Goal: Information Seeking & Learning: Learn about a topic

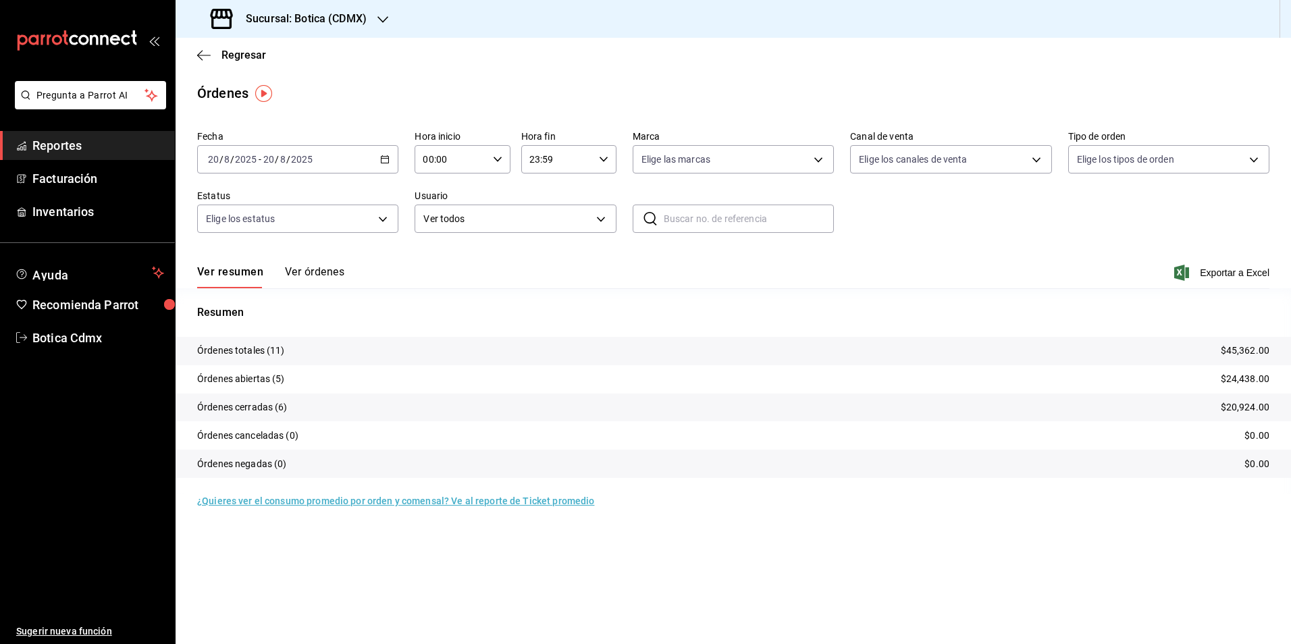
drag, startPoint x: 99, startPoint y: 143, endPoint x: 163, endPoint y: 146, distance: 64.9
click at [99, 143] on span "Reportes" at bounding box center [98, 145] width 132 height 18
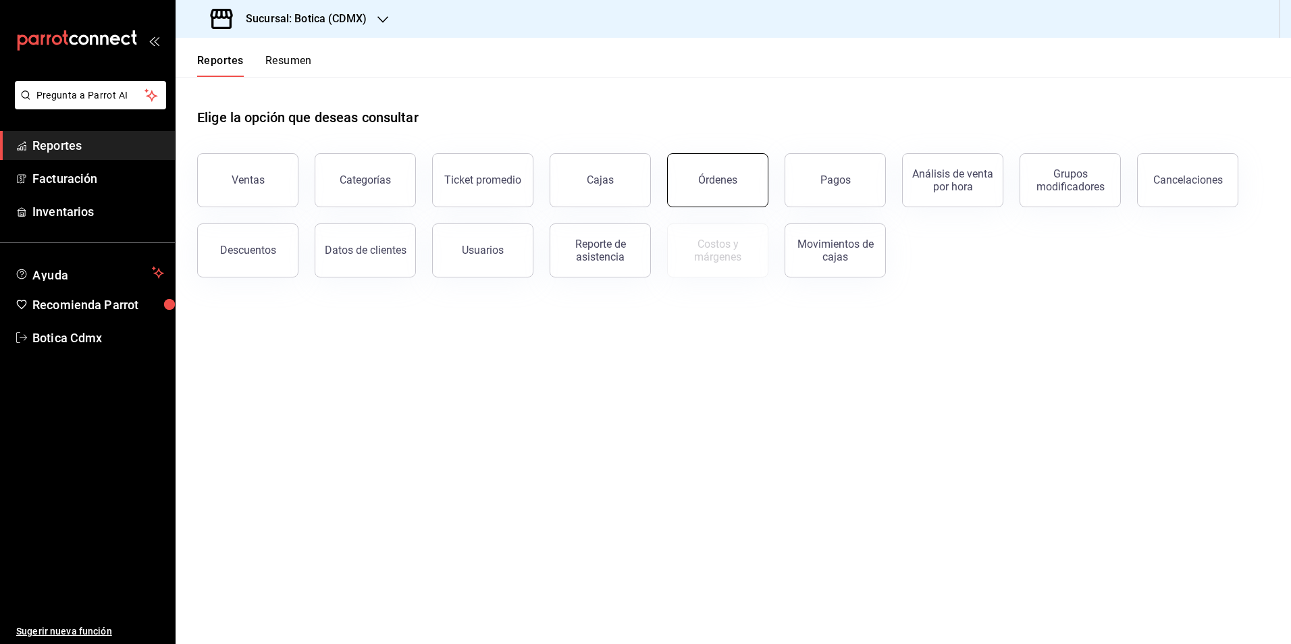
click at [727, 193] on button "Órdenes" at bounding box center [717, 180] width 101 height 54
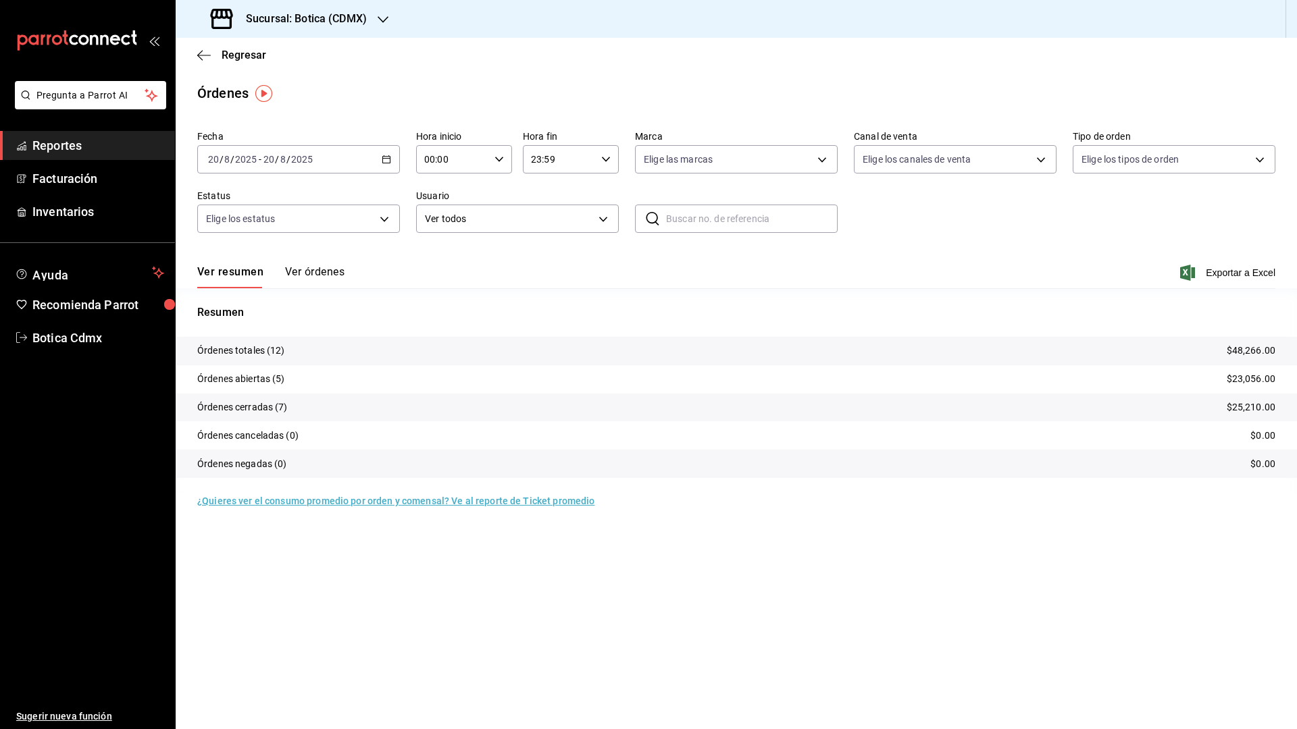
drag, startPoint x: 71, startPoint y: 142, endPoint x: 150, endPoint y: 113, distance: 84.2
click at [71, 142] on font "Reportes" at bounding box center [56, 145] width 49 height 14
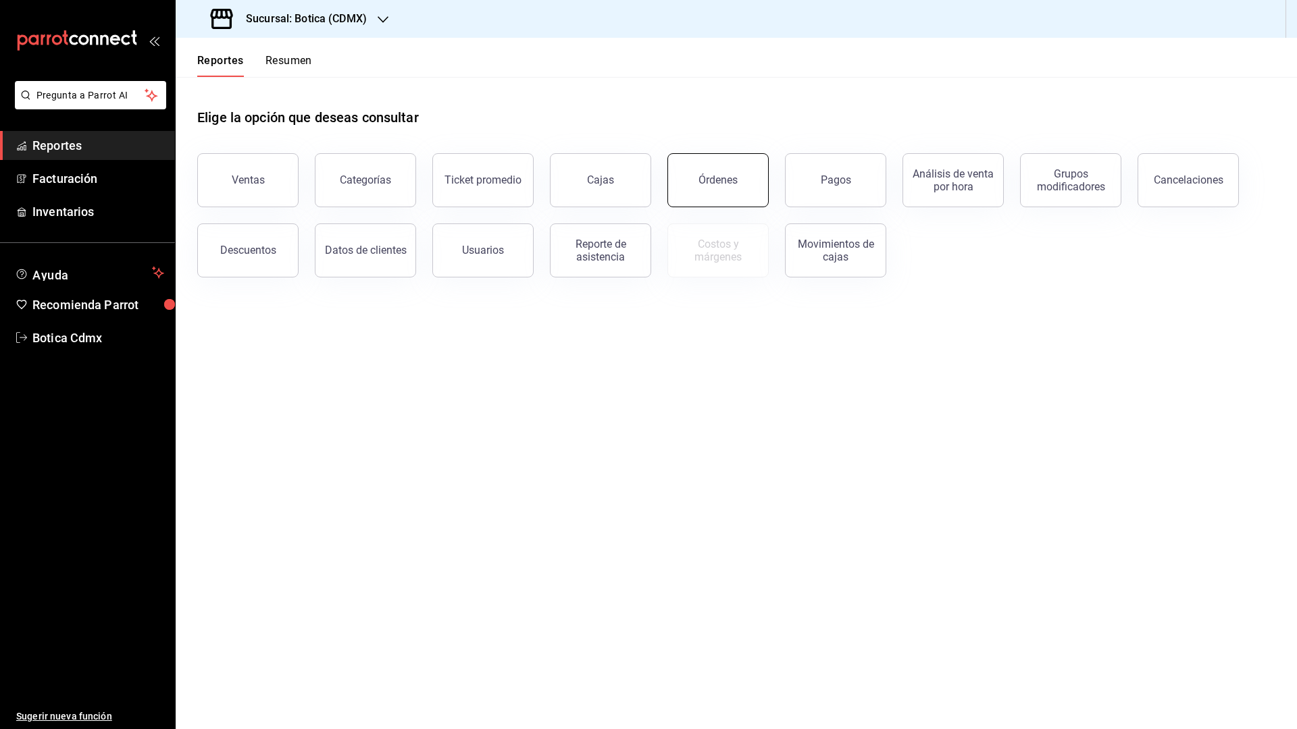
click at [733, 180] on div "Órdenes" at bounding box center [717, 180] width 39 height 13
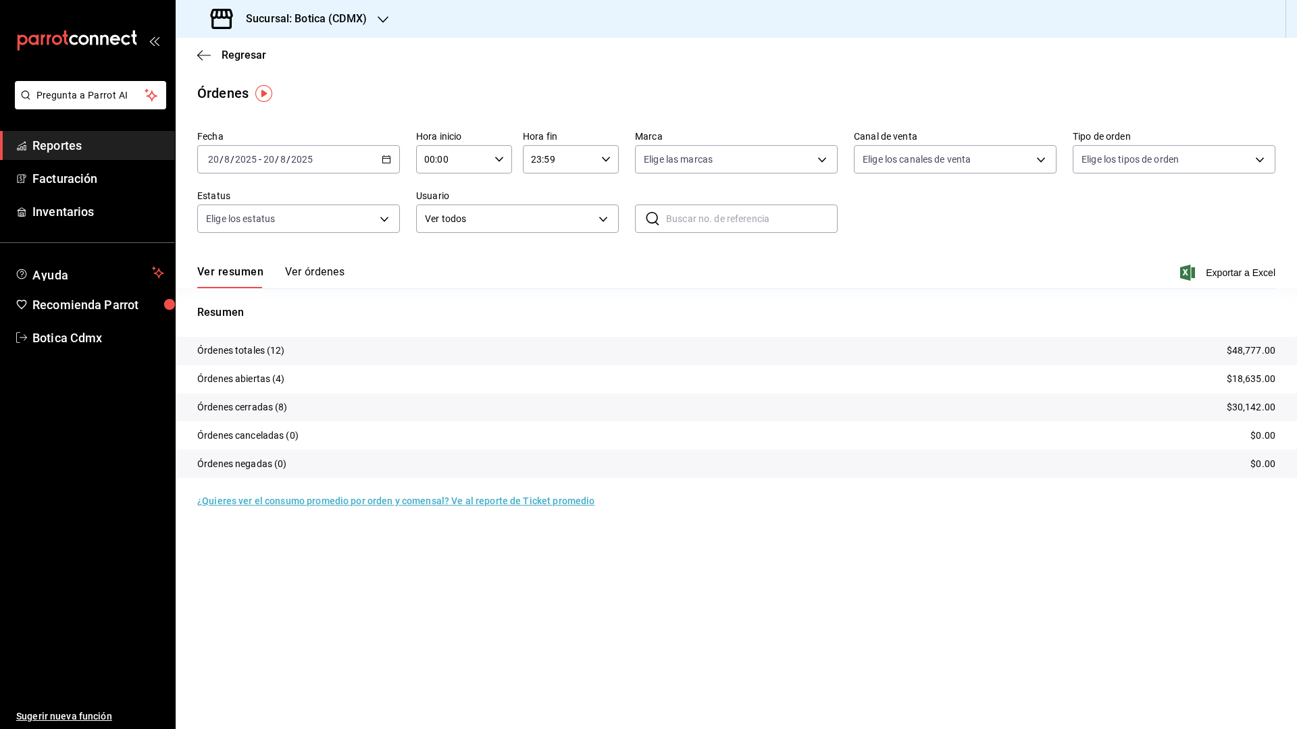
click at [35, 141] on font "Reportes" at bounding box center [56, 145] width 49 height 14
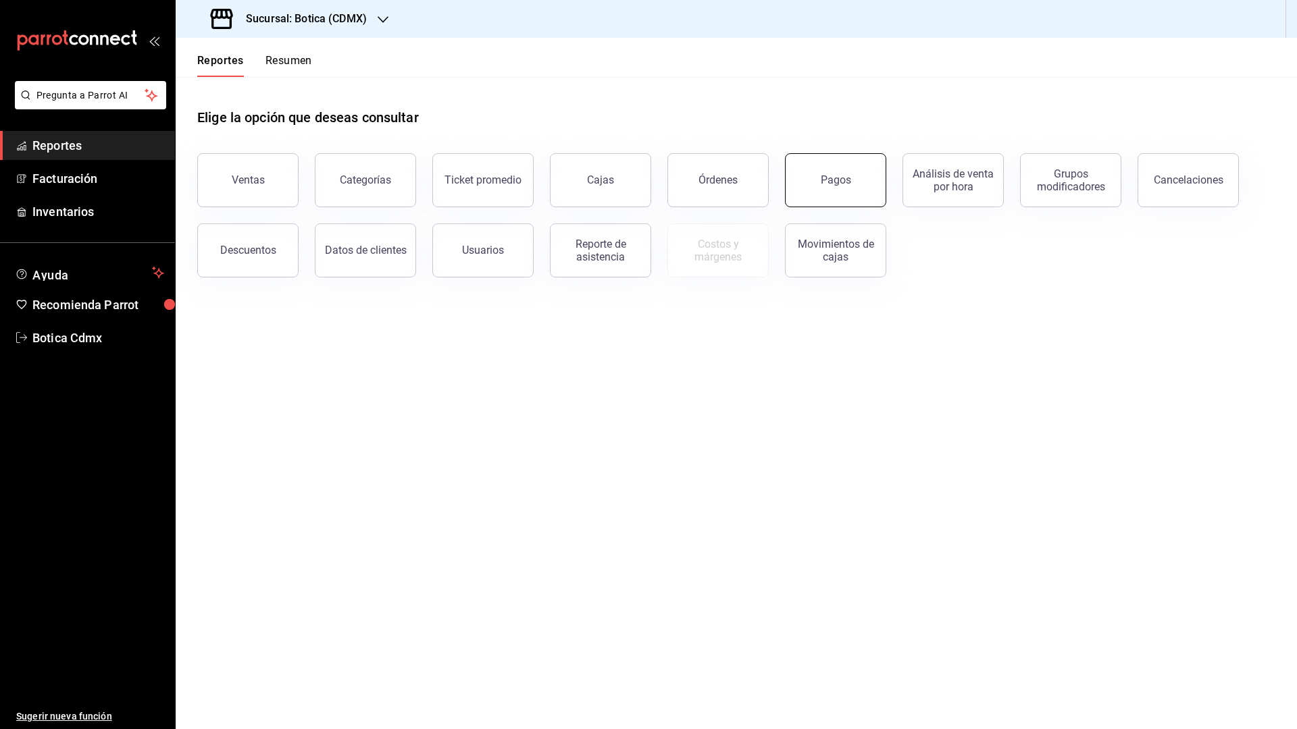
click at [862, 204] on button "Pagos" at bounding box center [835, 180] width 101 height 54
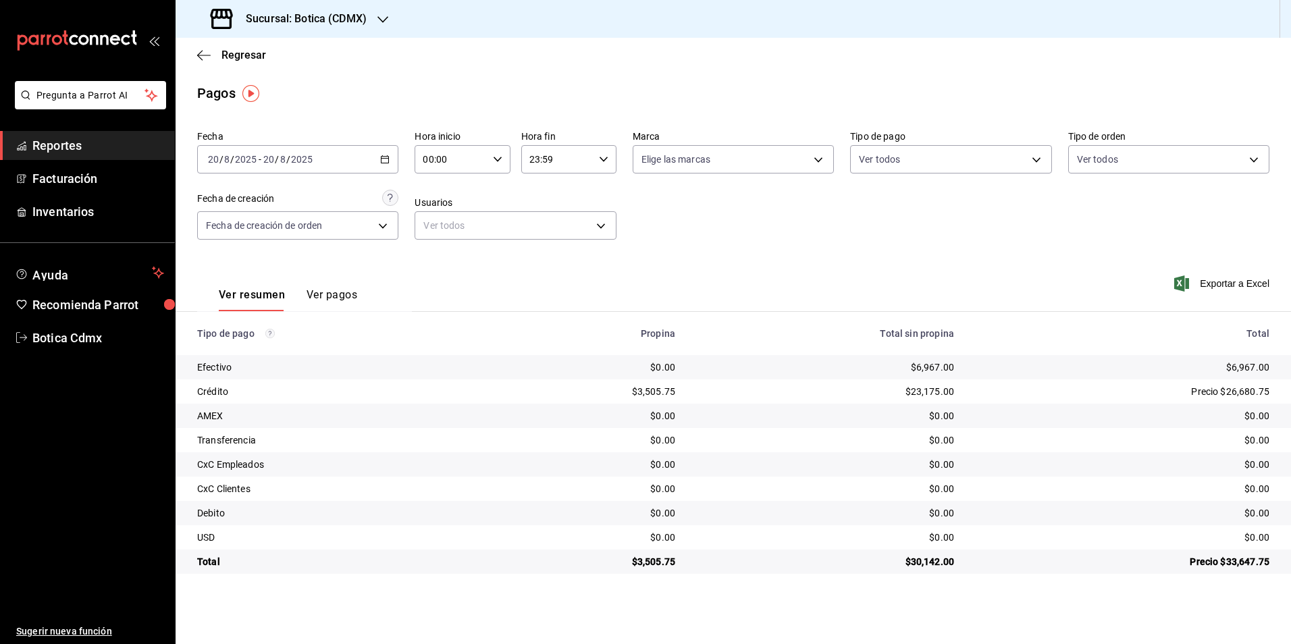
click at [49, 149] on font "Reportes" at bounding box center [56, 145] width 49 height 14
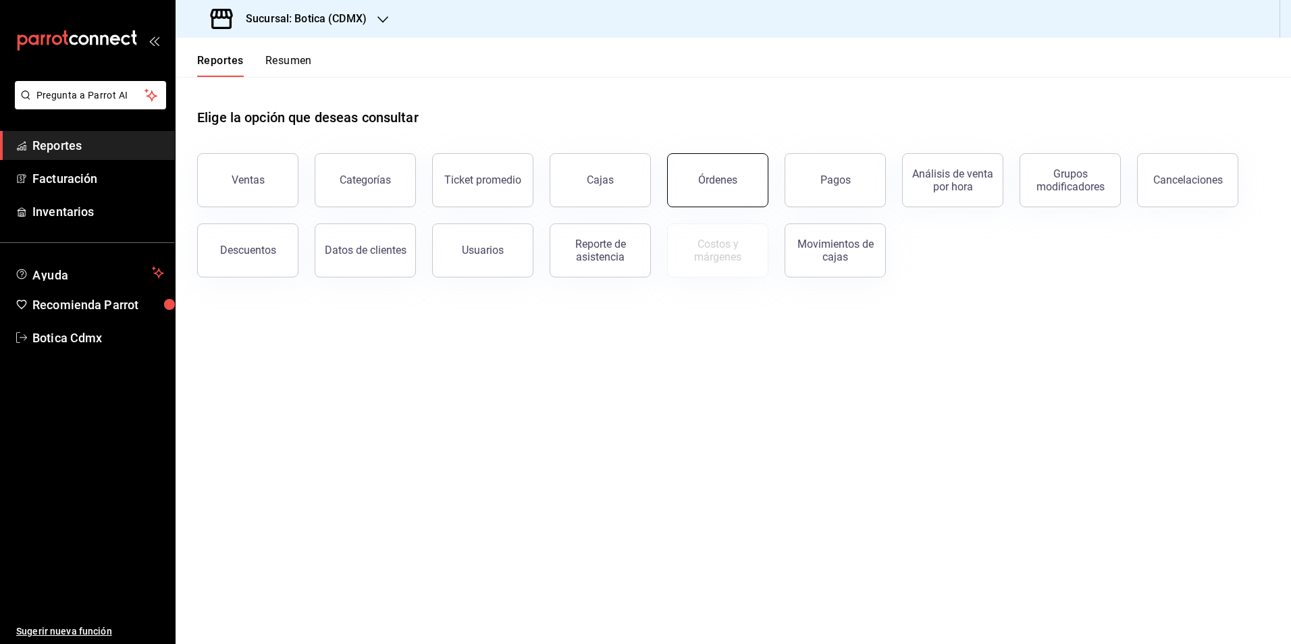
click at [721, 193] on button "Órdenes" at bounding box center [717, 180] width 101 height 54
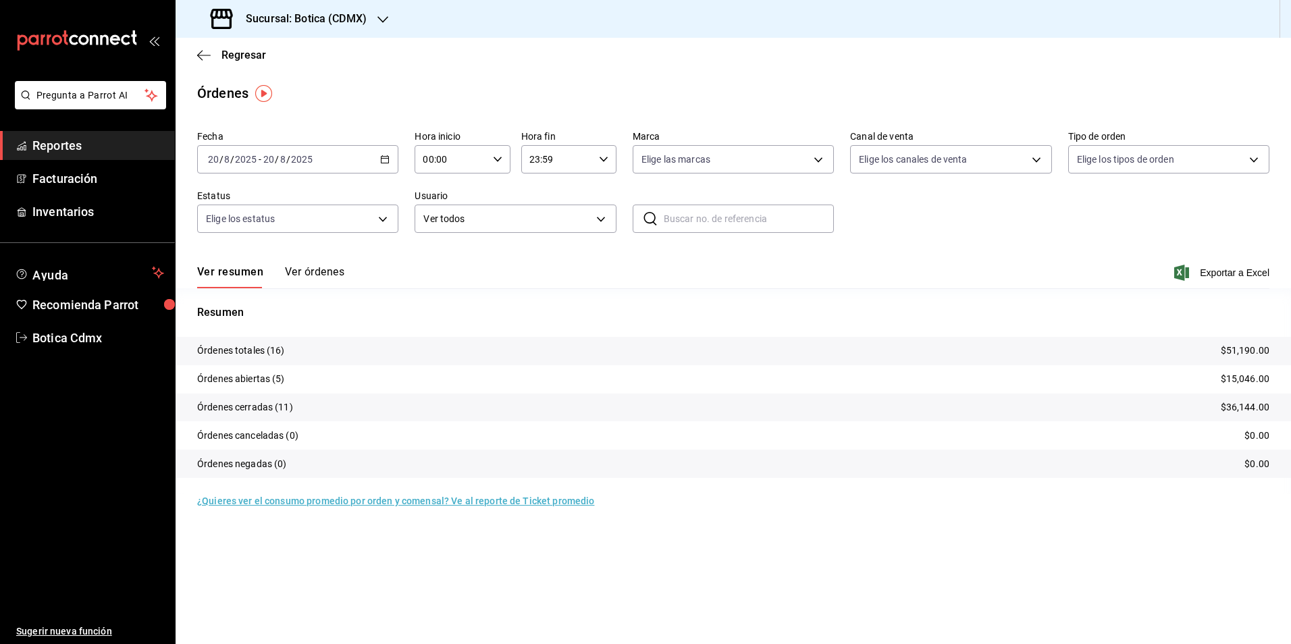
click at [58, 143] on font "Reportes" at bounding box center [56, 145] width 49 height 14
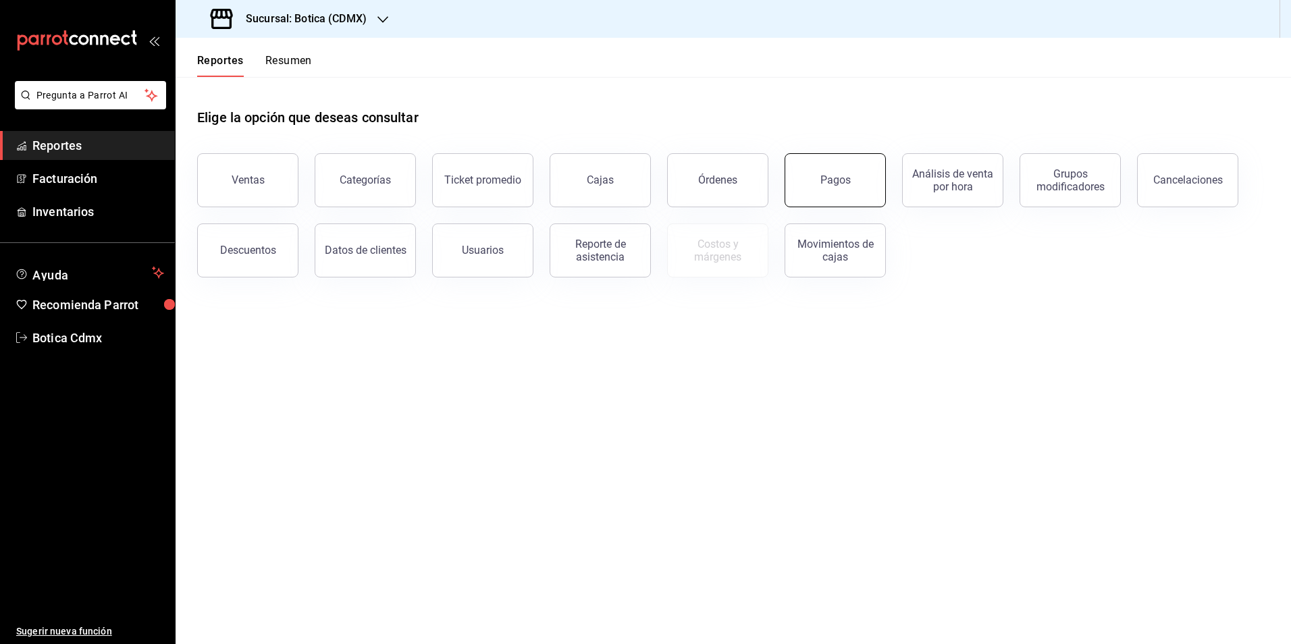
click at [800, 176] on button "Pagos" at bounding box center [835, 180] width 101 height 54
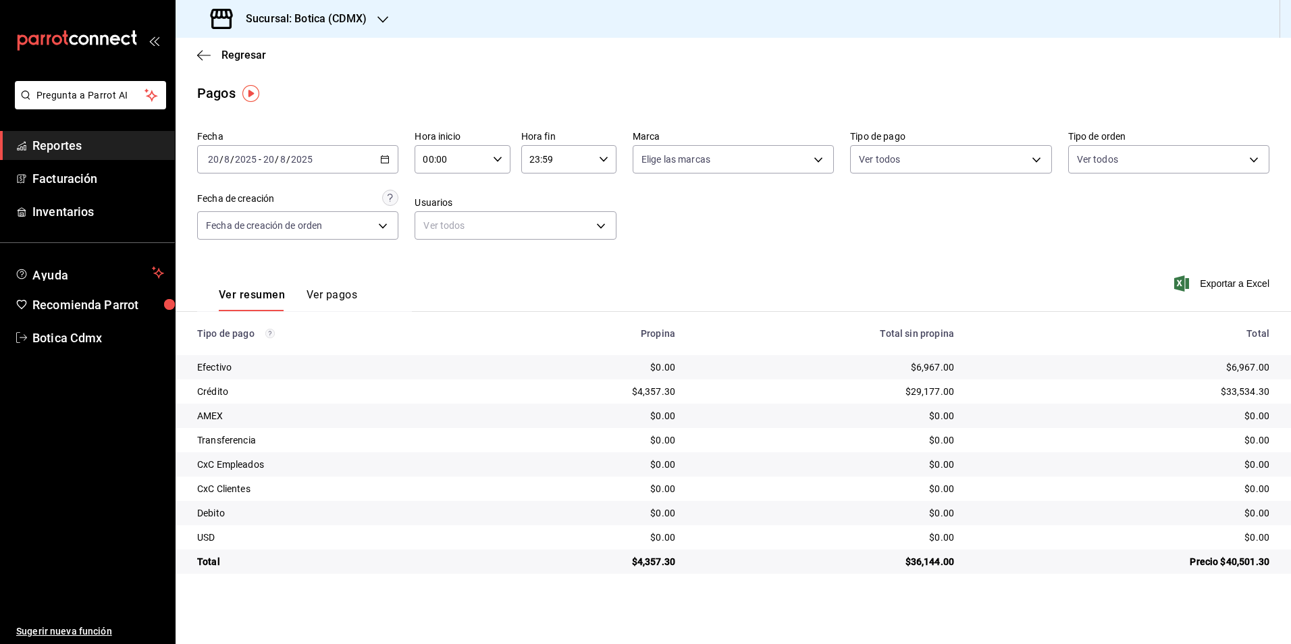
click at [90, 137] on span "Reportes" at bounding box center [98, 145] width 132 height 18
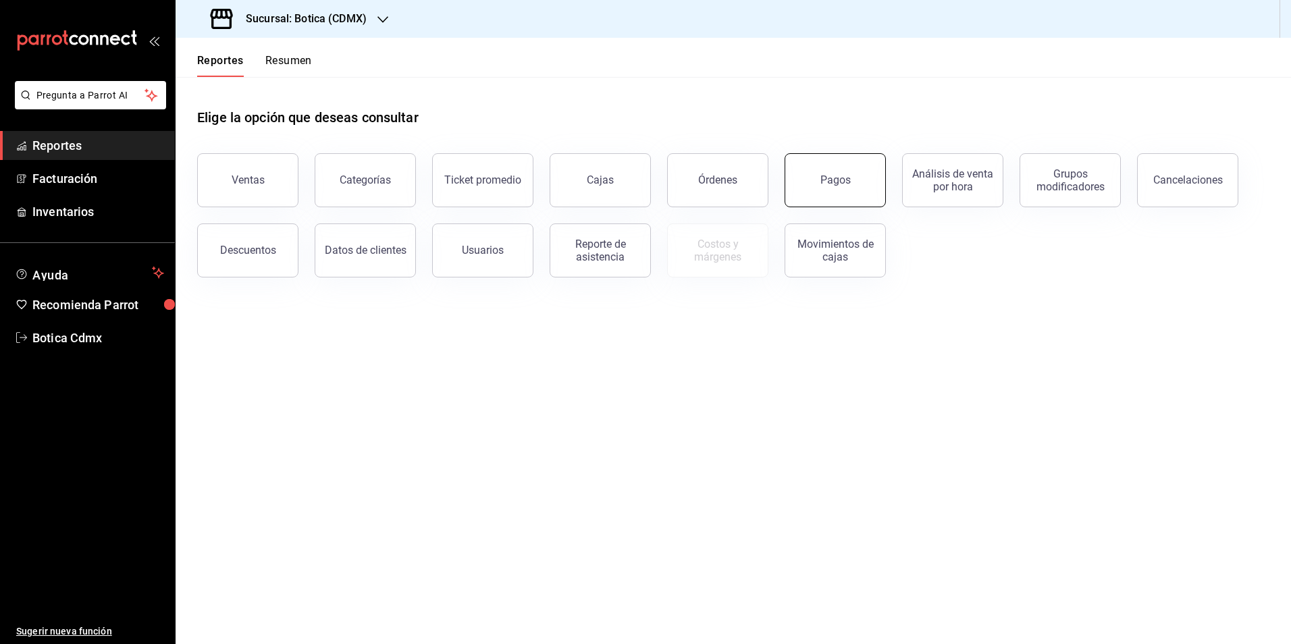
click at [850, 170] on button "Pagos" at bounding box center [835, 180] width 101 height 54
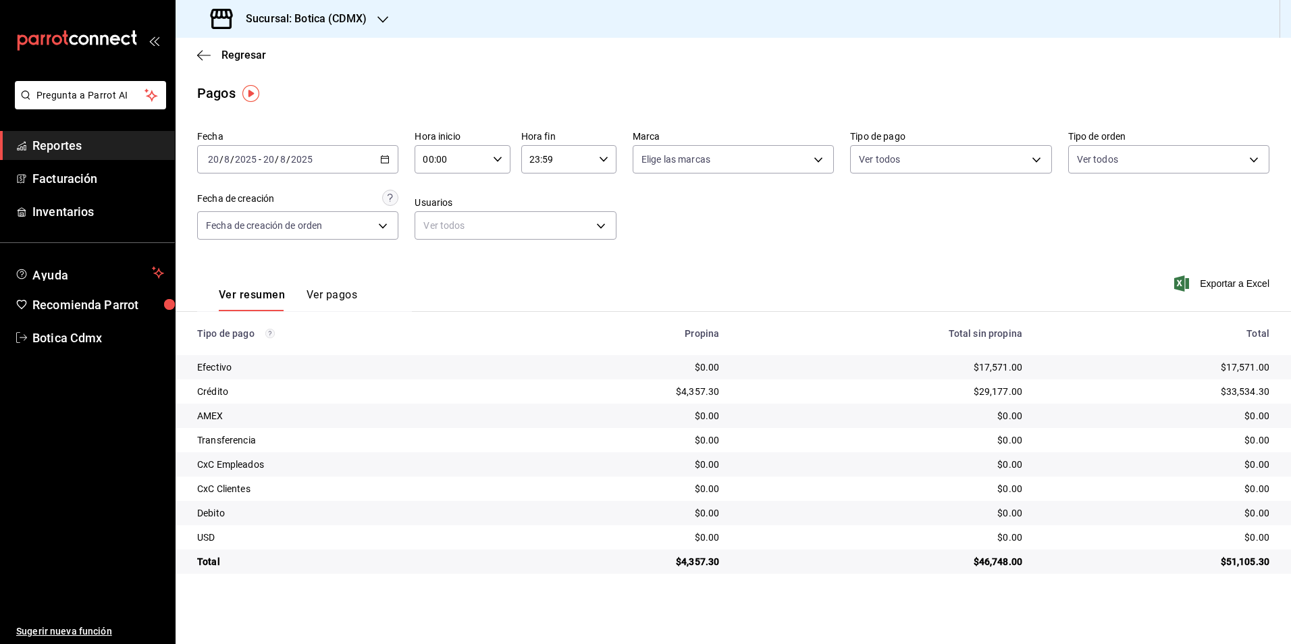
click at [69, 153] on span "Reportes" at bounding box center [98, 145] width 132 height 18
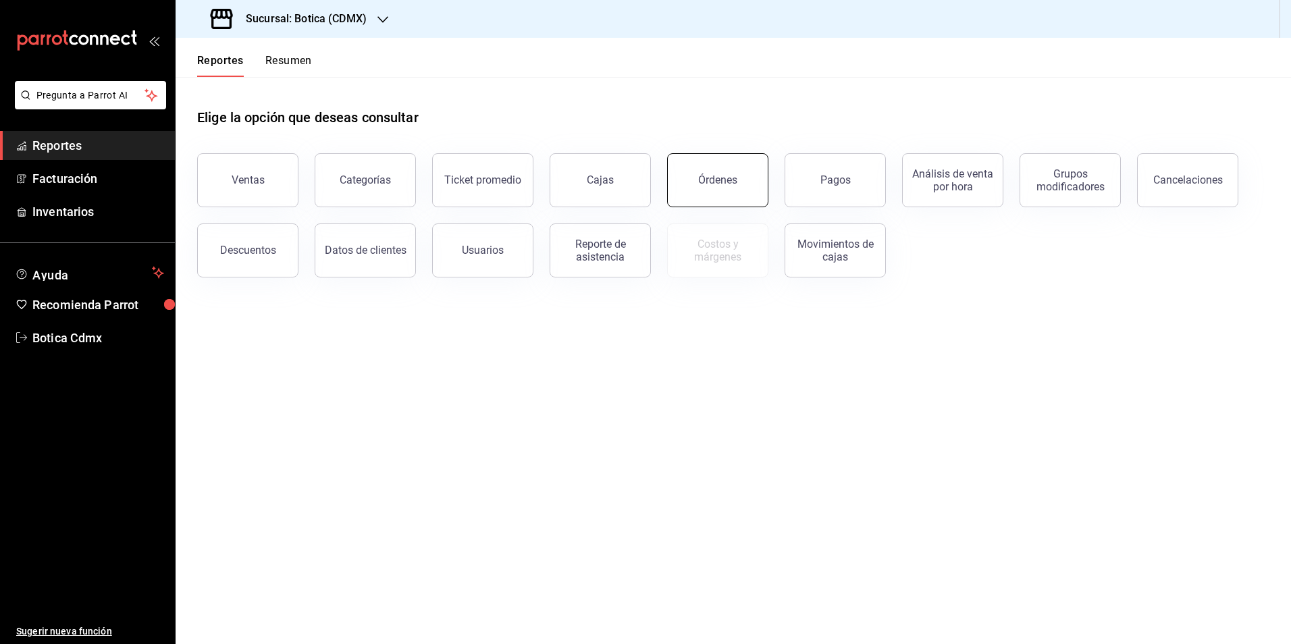
click at [700, 181] on div "Órdenes" at bounding box center [717, 180] width 39 height 13
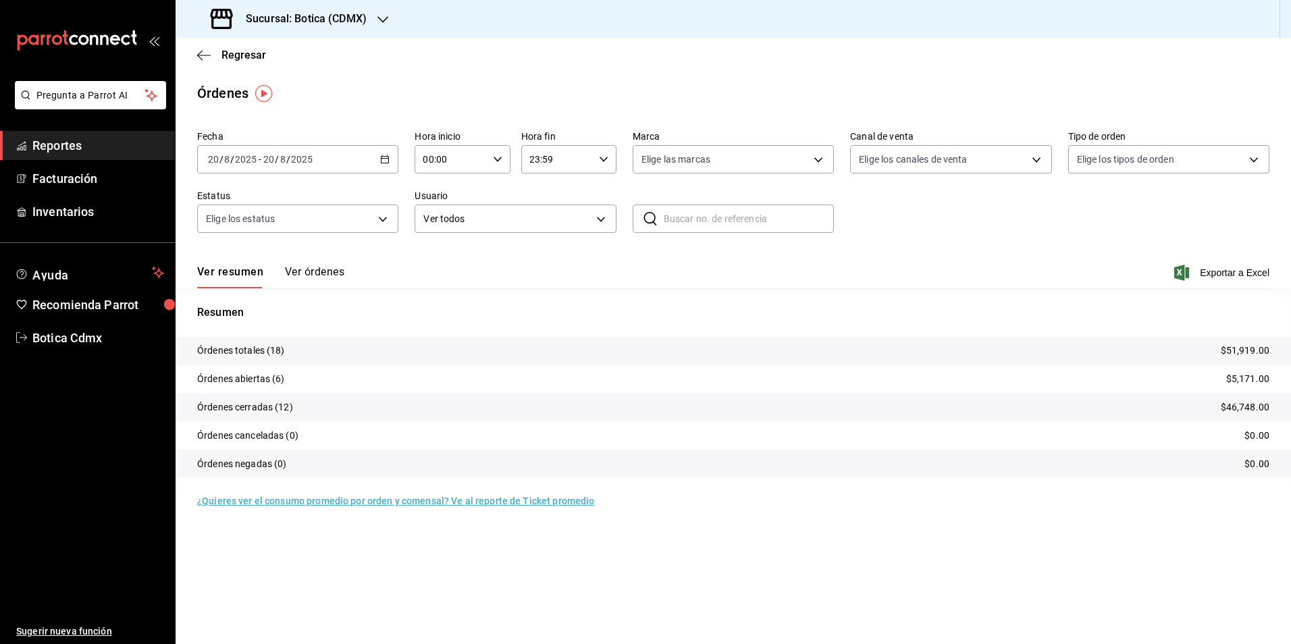
click at [430, 346] on tr "Órdenes totales (18) $51,919.00" at bounding box center [734, 351] width 1116 height 28
click at [82, 145] on span "Reportes" at bounding box center [98, 145] width 132 height 18
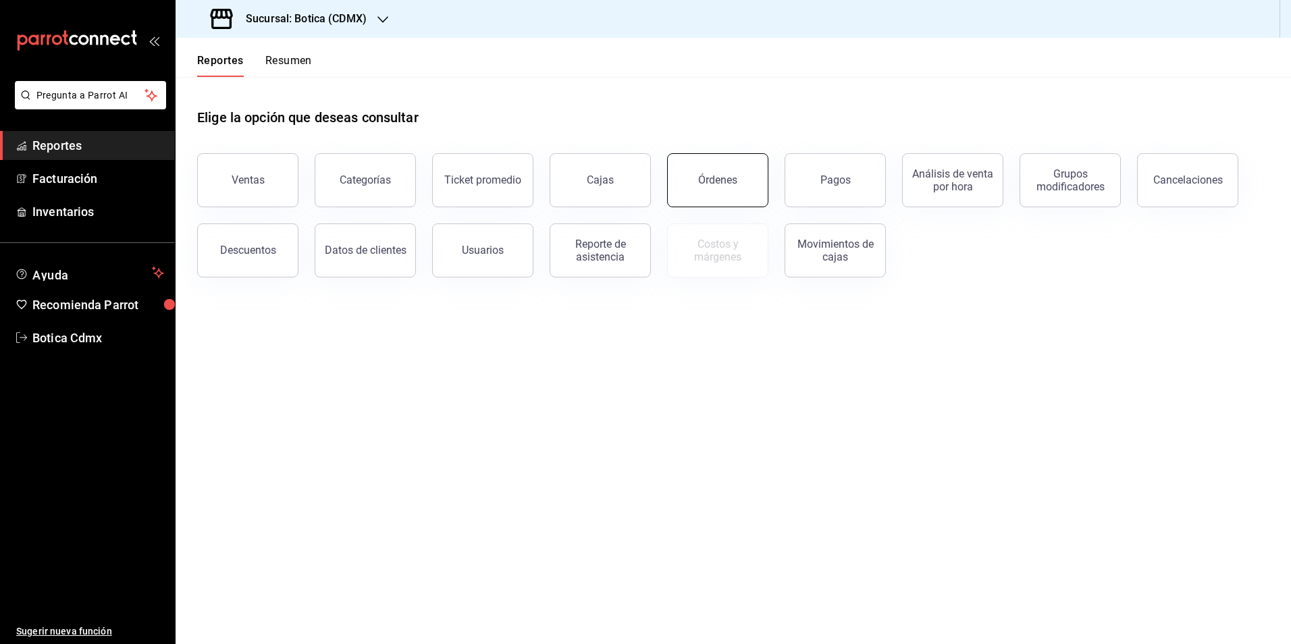
click at [727, 178] on div "Órdenes" at bounding box center [717, 180] width 39 height 13
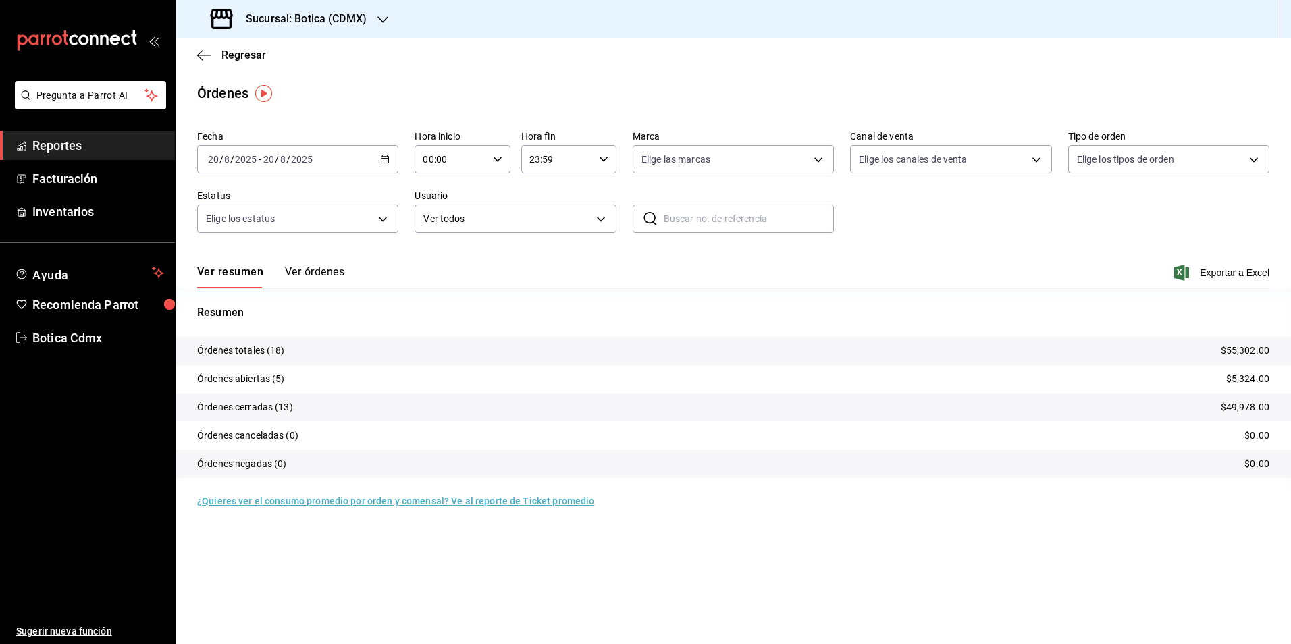
click at [41, 144] on span "Reportes" at bounding box center [98, 145] width 132 height 18
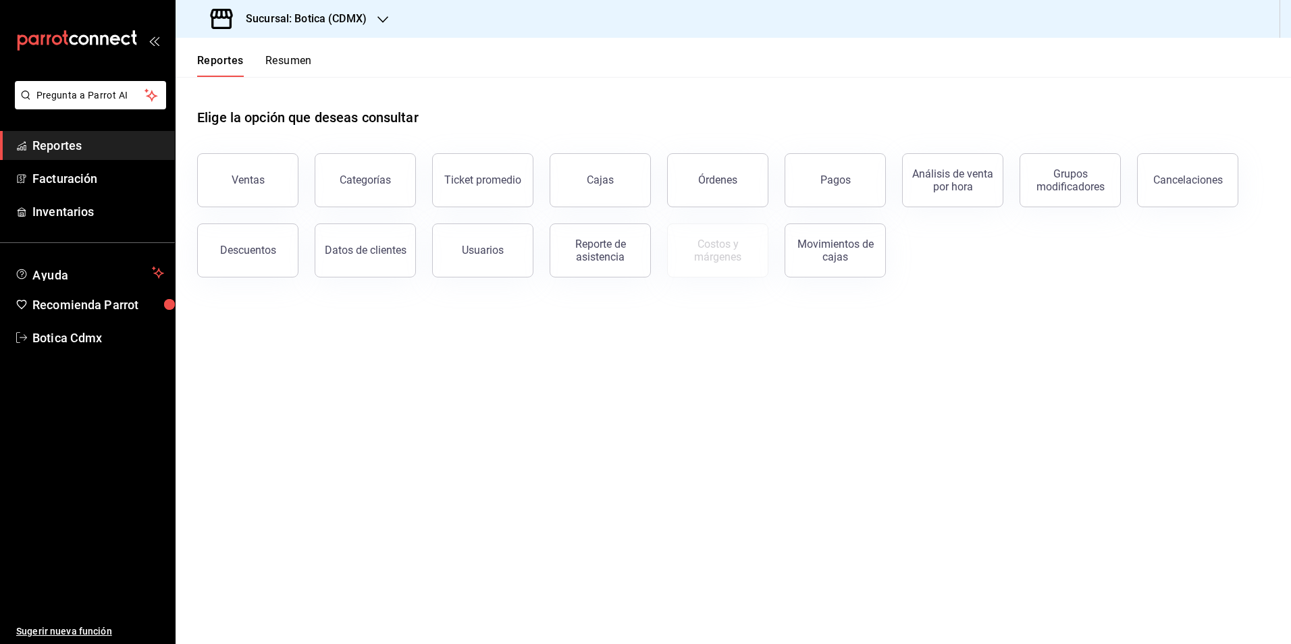
click at [858, 186] on button "Pagos" at bounding box center [835, 180] width 101 height 54
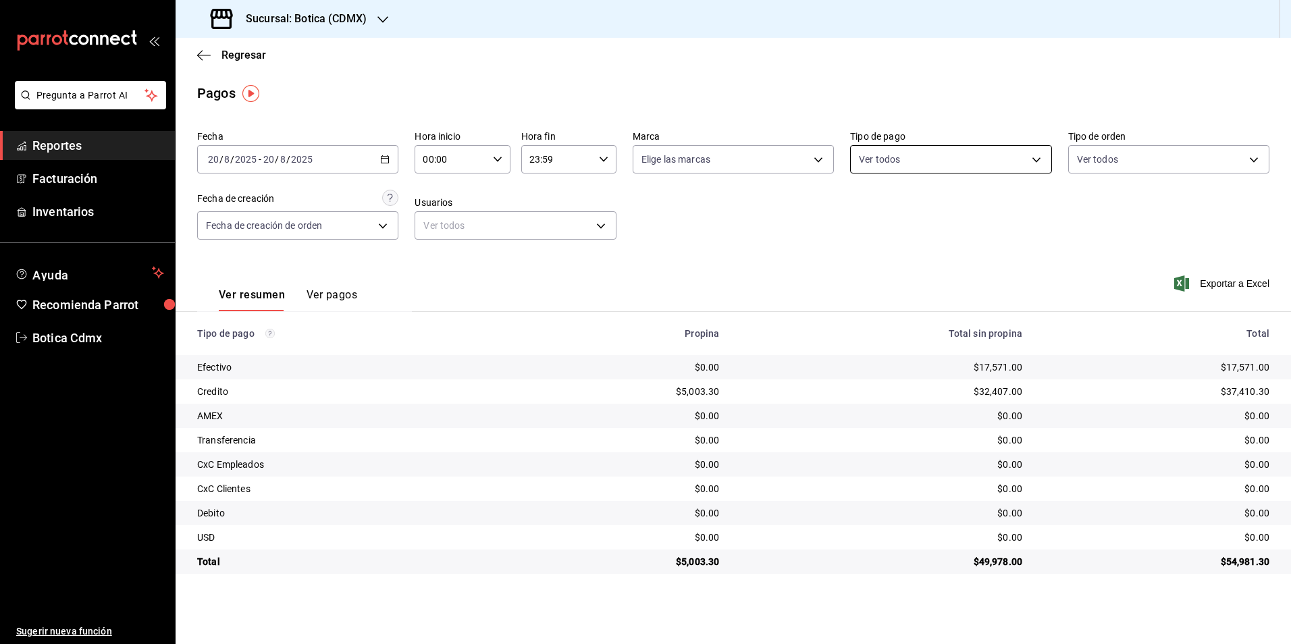
click at [1041, 161] on body "Pregunta a Parrot AI Reportes Facturación Inventarios Ayuda Recomienda Parrot B…" at bounding box center [645, 322] width 1291 height 644
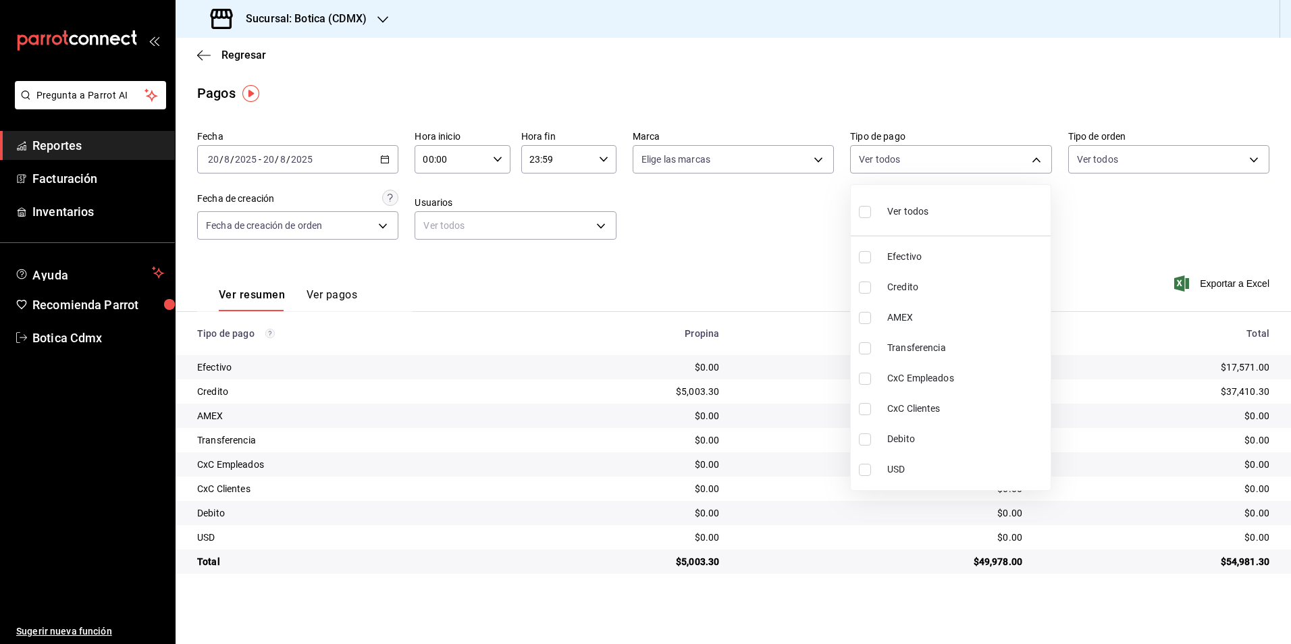
click at [917, 289] on span "Credito" at bounding box center [966, 287] width 158 height 14
type input "b4da851e-66ec-43b1-8a0b-e545688a4eb6"
checkbox input "true"
click at [906, 427] on li "Debito" at bounding box center [951, 439] width 200 height 30
type input "b4da851e-66ec-43b1-8a0b-e545688a4eb6,11579032-5cf0-46af-9956-e0058136143e"
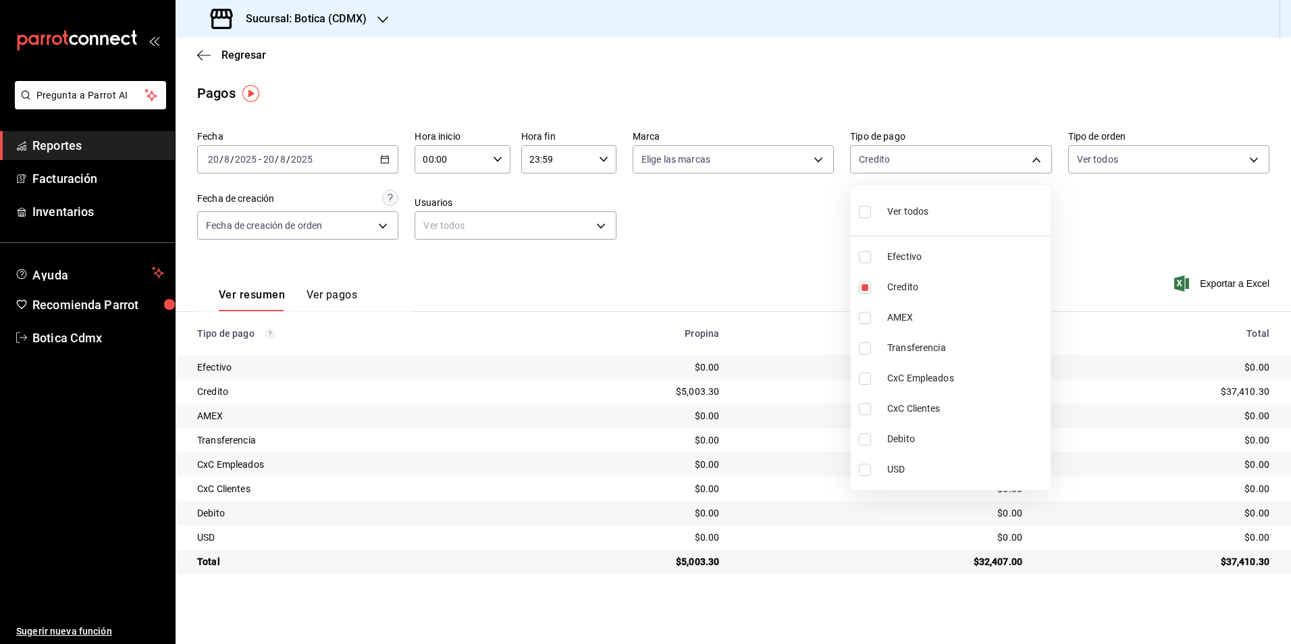
checkbox input "true"
click at [1081, 247] on div at bounding box center [645, 322] width 1291 height 644
click at [1039, 159] on body "Pregunta a Parrot AI Reportes Facturación Inventarios Ayuda Recomienda Parrot B…" at bounding box center [645, 322] width 1291 height 644
click at [919, 213] on span "Ver todos" at bounding box center [907, 212] width 41 height 14
type input "e1ca0108-3f33-4c0f-ad57-d68d77d83aa1,b4da851e-66ec-43b1-8a0b-e545688a4eb6,dd363…"
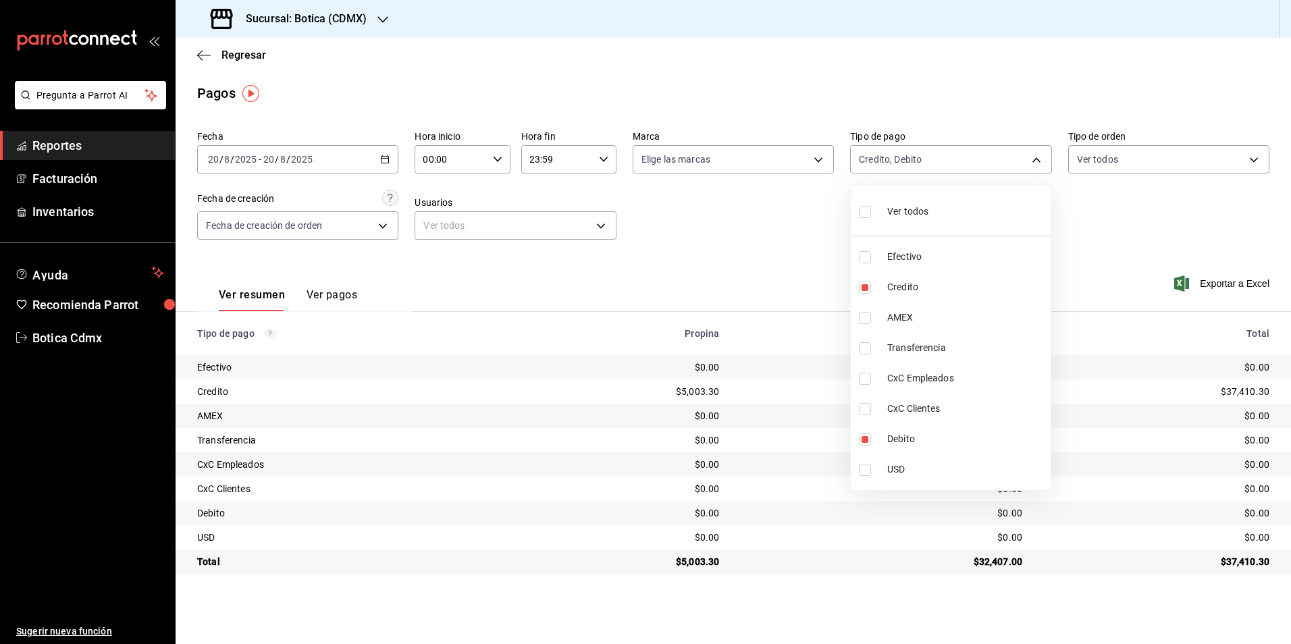
checkbox input "true"
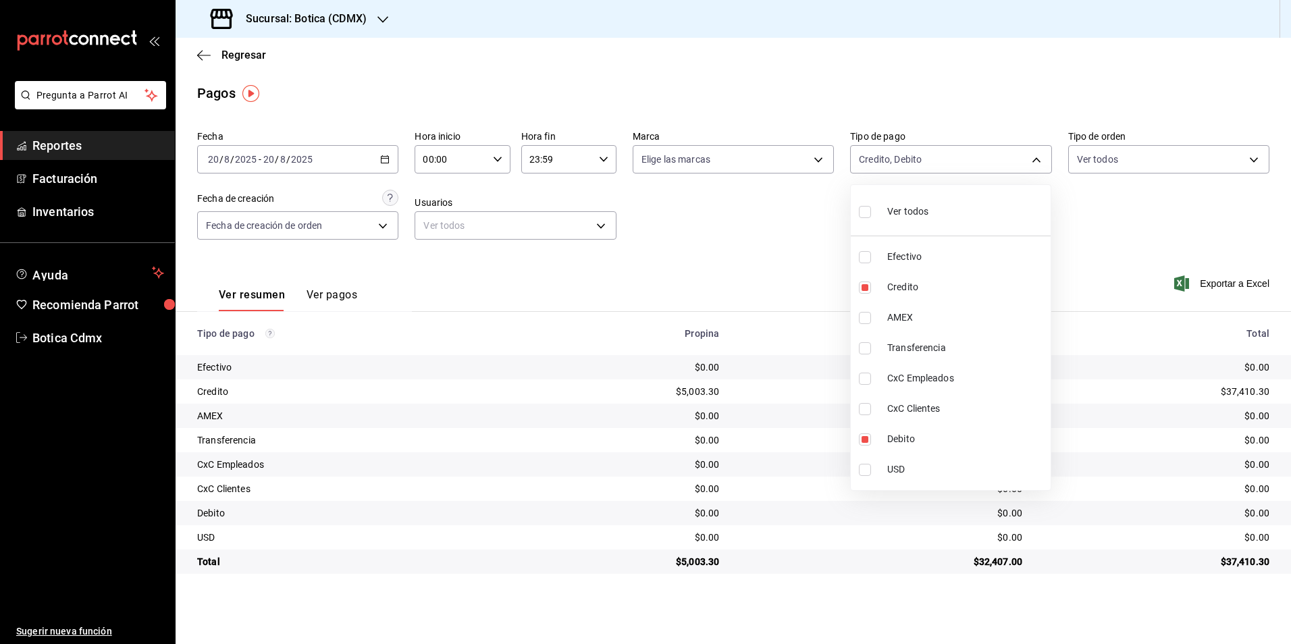
checkbox input "true"
click at [1091, 258] on div at bounding box center [645, 322] width 1291 height 644
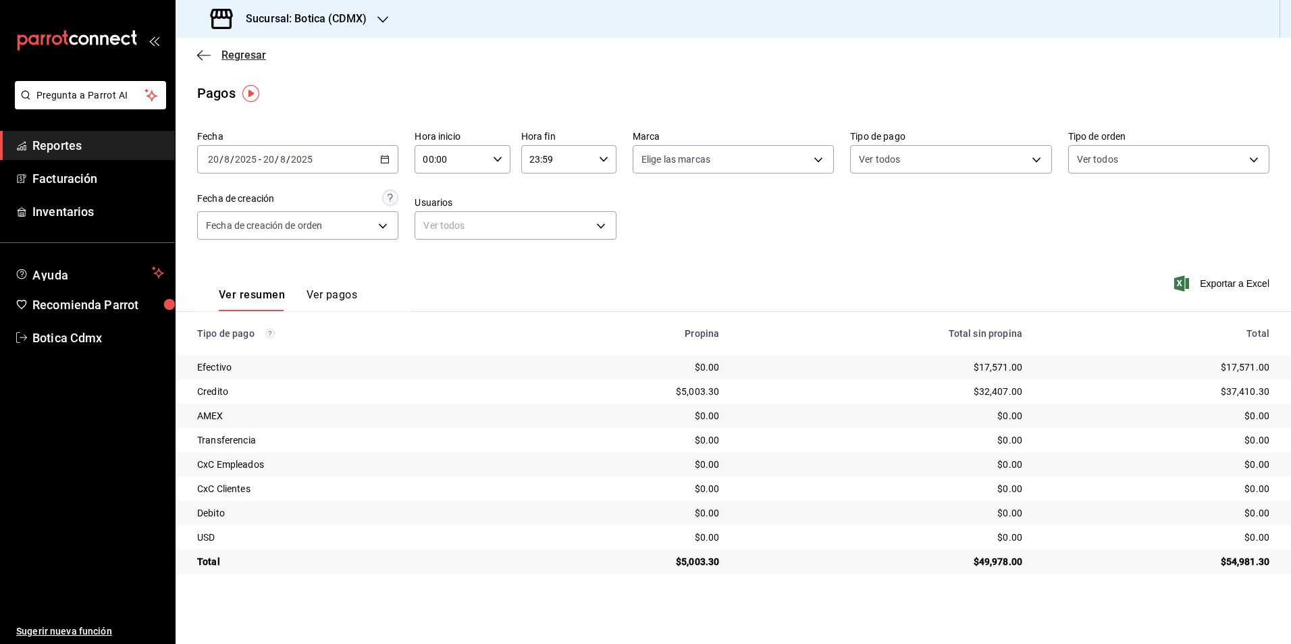
click at [244, 55] on span "Regresar" at bounding box center [244, 55] width 45 height 13
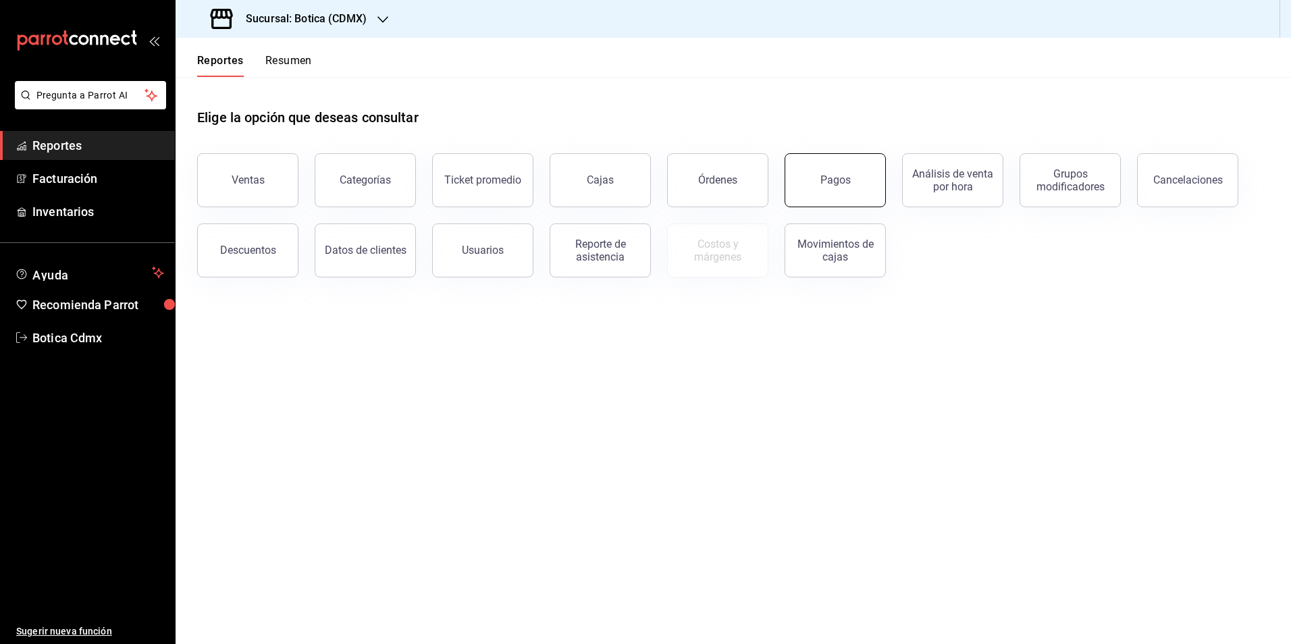
click at [840, 178] on div "Pagos" at bounding box center [836, 180] width 30 height 13
